Goal: Check status: Check status

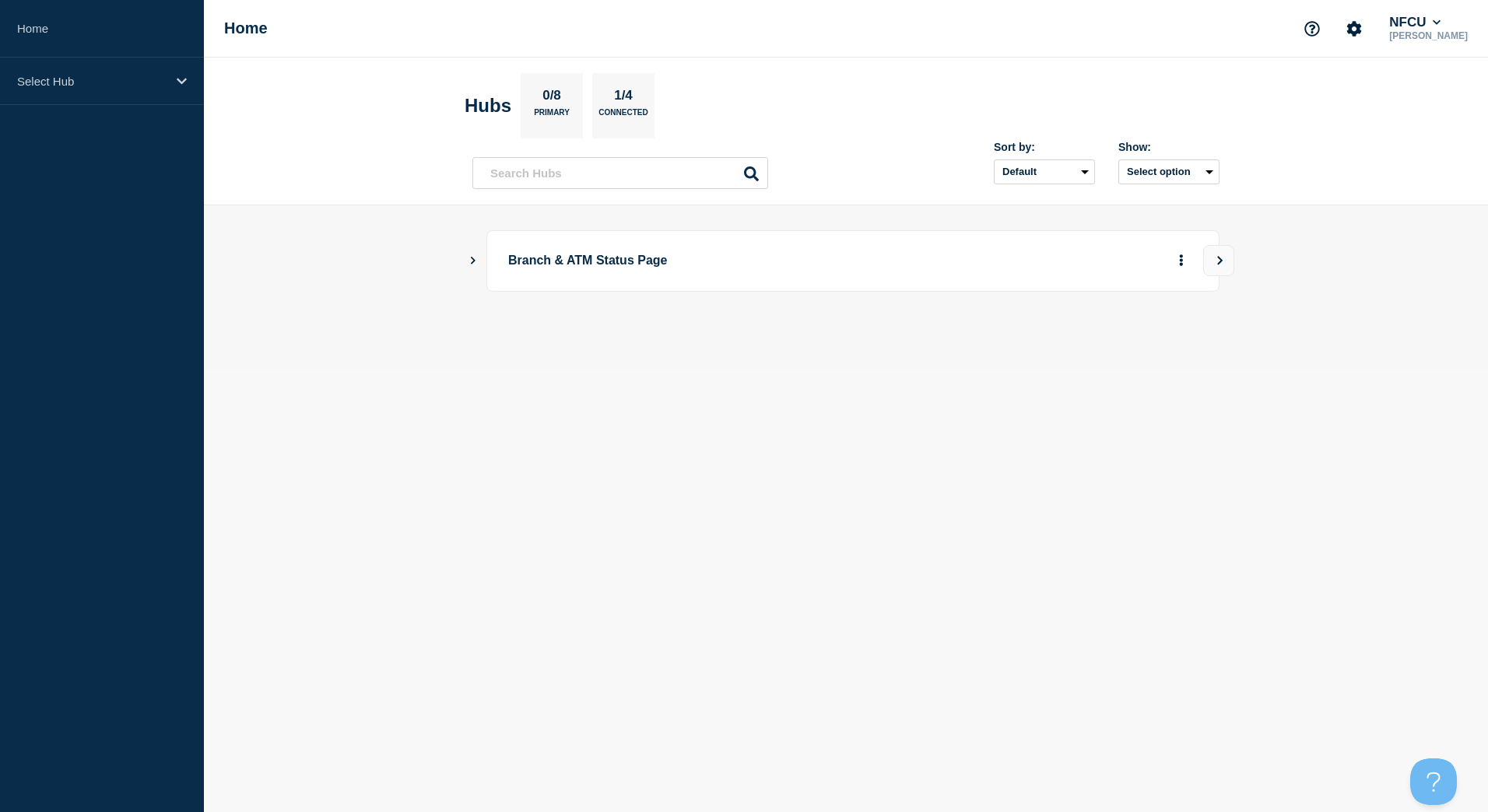
click at [462, 270] on main "Branch & ATM Status Page" at bounding box center [846, 287] width 1284 height 163
click at [471, 263] on icon "Show Connected Hubs" at bounding box center [473, 260] width 10 height 7
click at [1123, 345] on button "See overview" at bounding box center [1126, 339] width 82 height 31
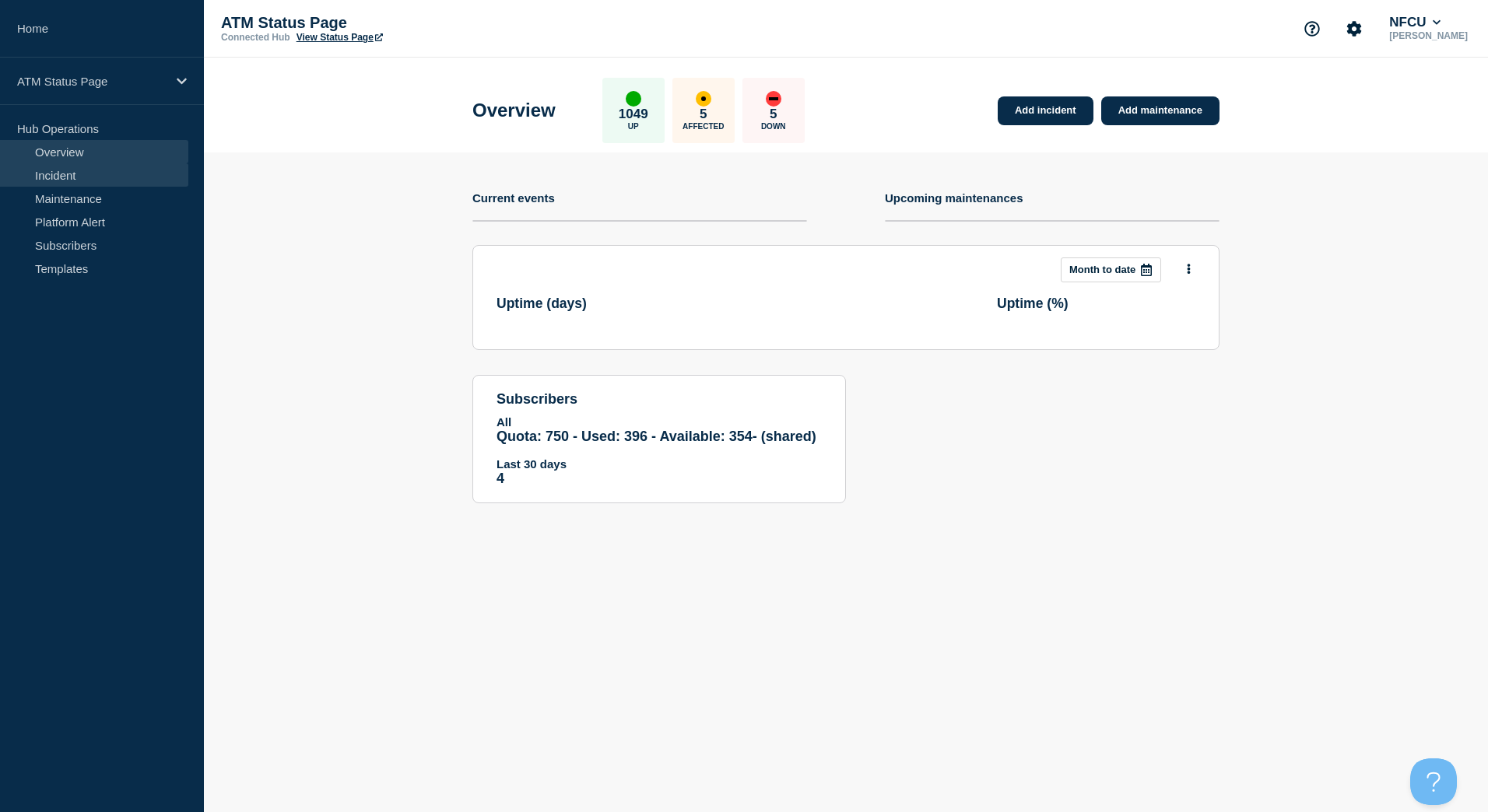
click at [122, 172] on link "Incident" at bounding box center [94, 175] width 188 height 23
